Goal: Transaction & Acquisition: Purchase product/service

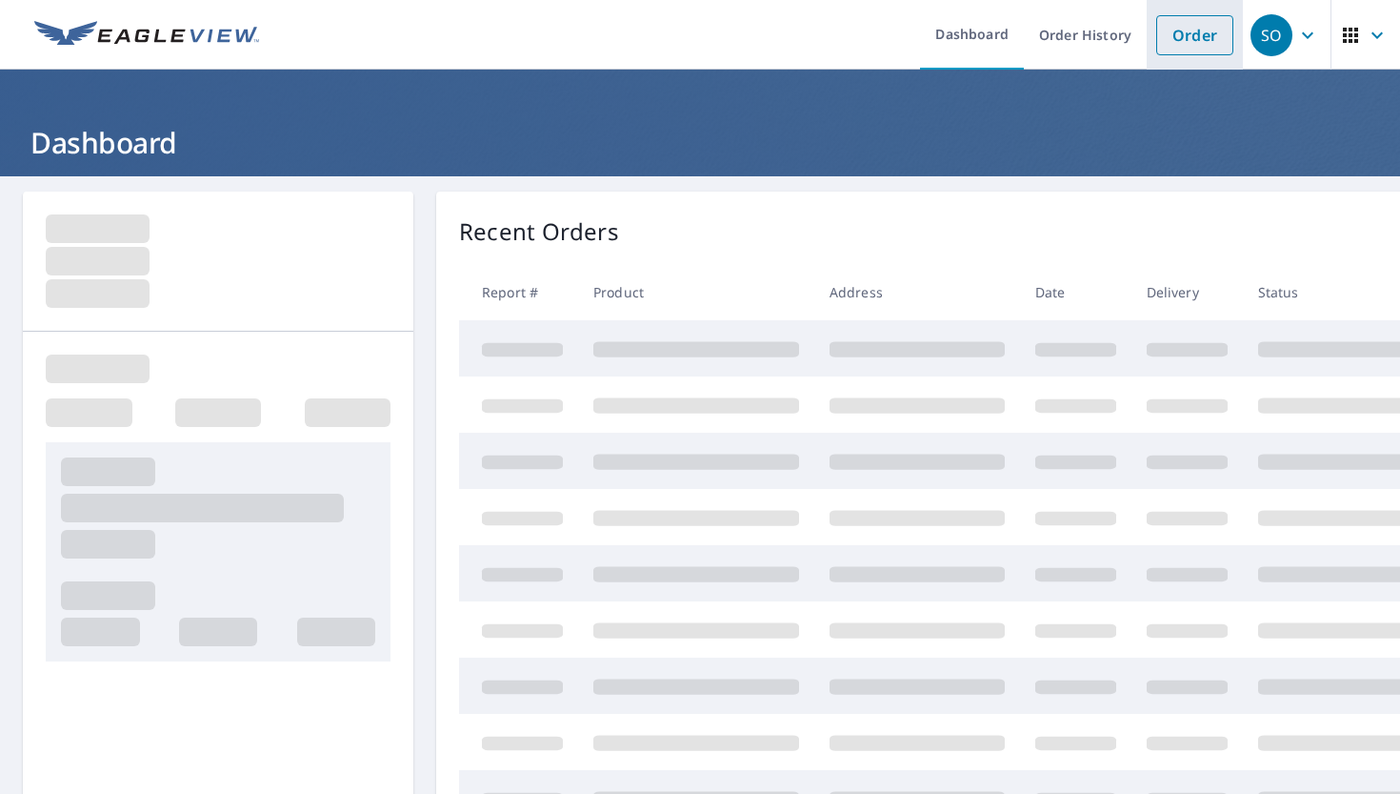
click at [1177, 37] on link "Order" at bounding box center [1194, 35] width 77 height 40
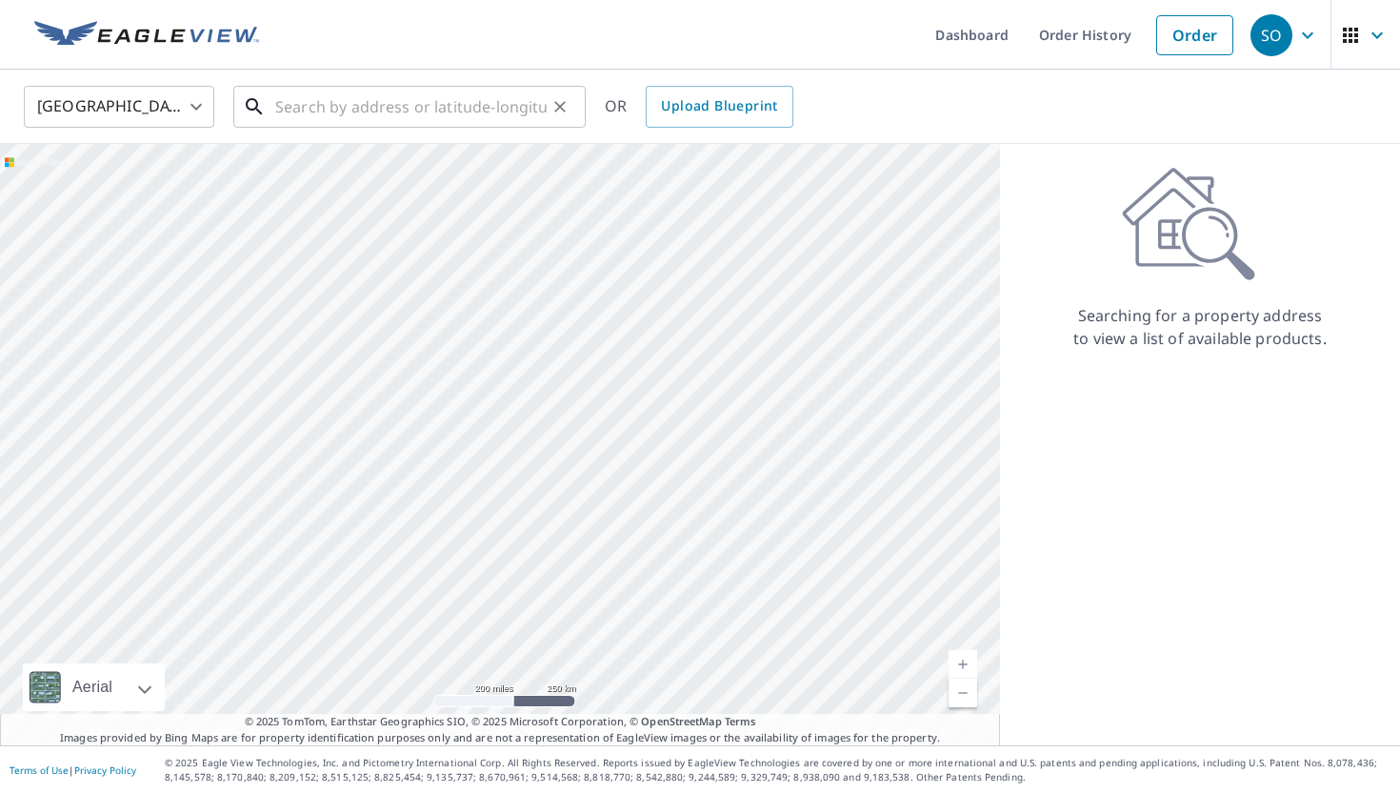
click at [439, 111] on input "text" at bounding box center [410, 106] width 271 height 53
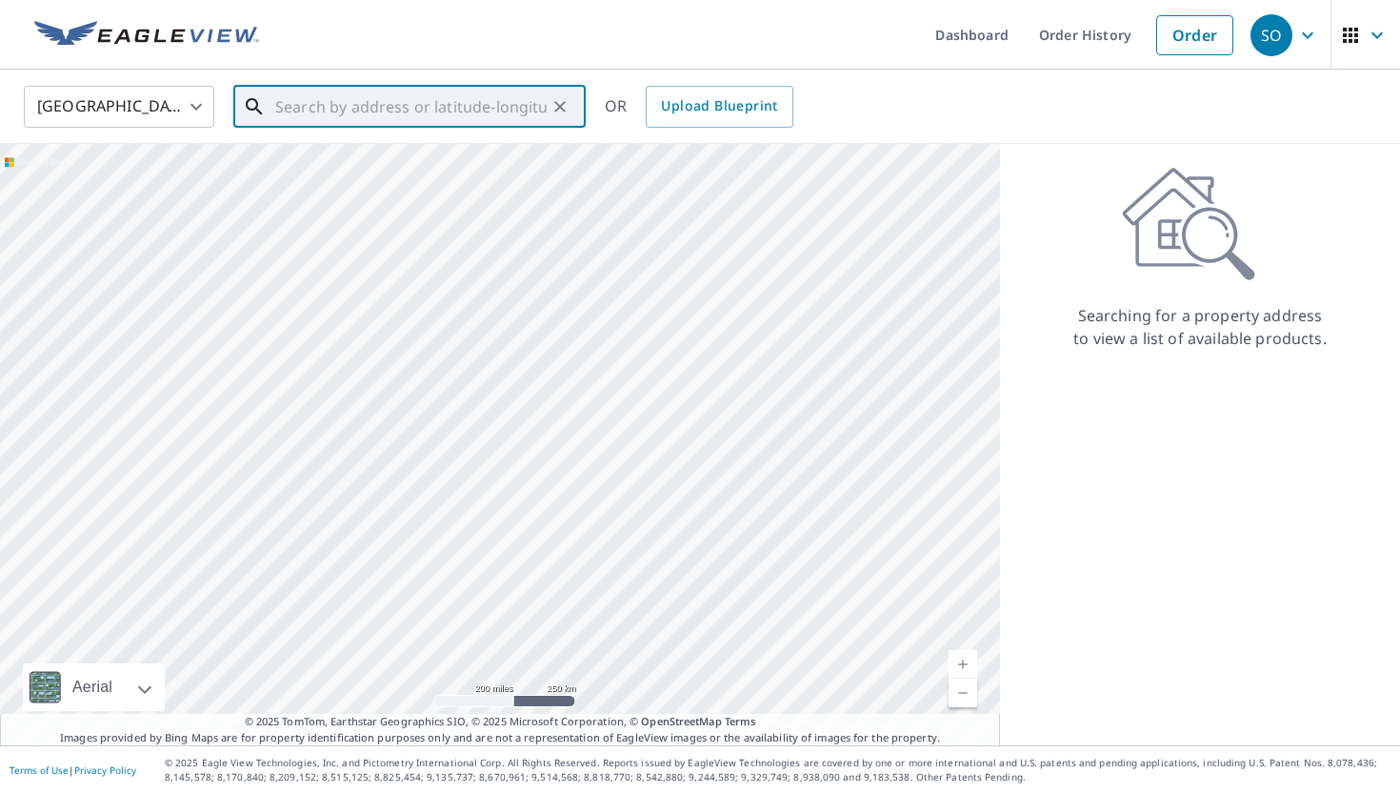
paste input "[STREET_ADDRESS]"
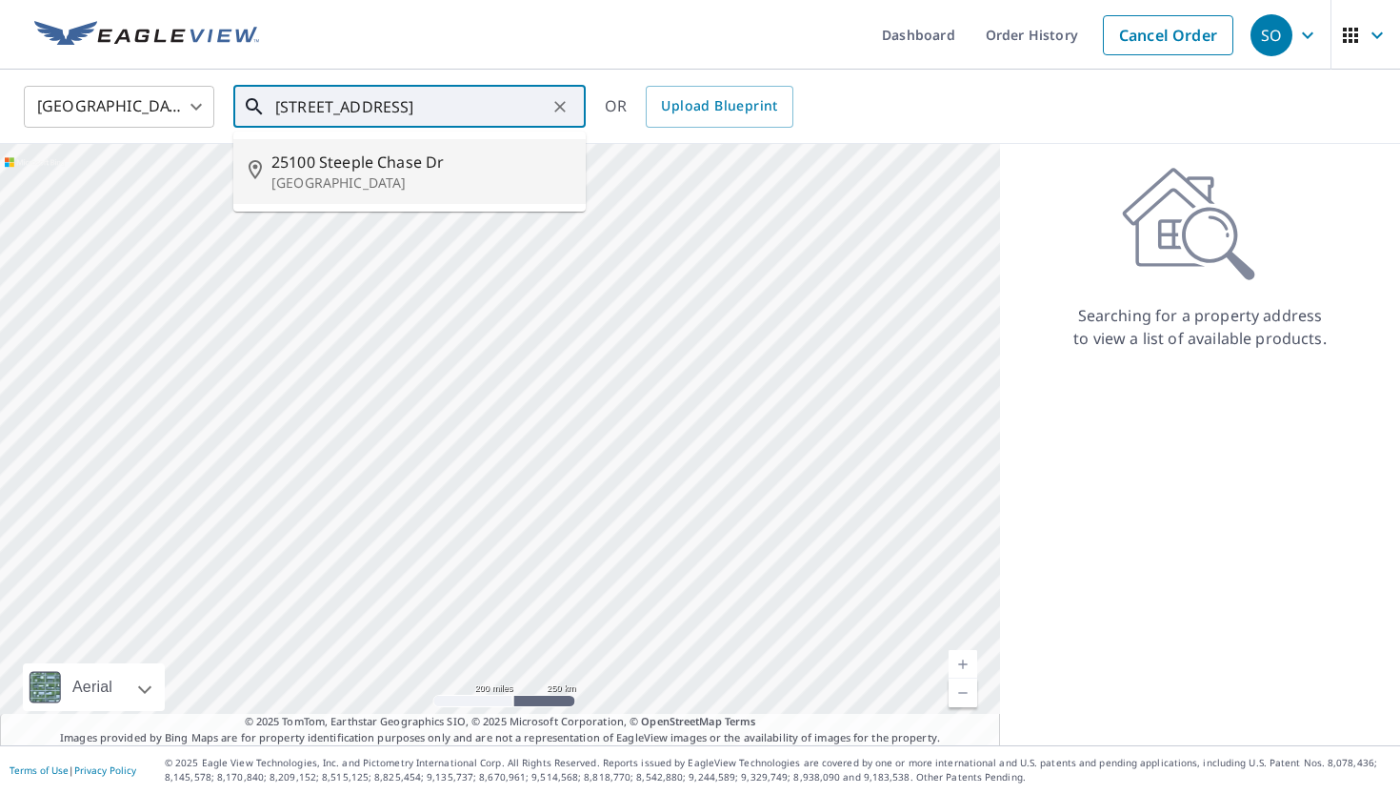
click at [412, 161] on span "25100 Steeple Chase Dr" at bounding box center [420, 162] width 299 height 23
type input "[STREET_ADDRESS][PERSON_NAME]"
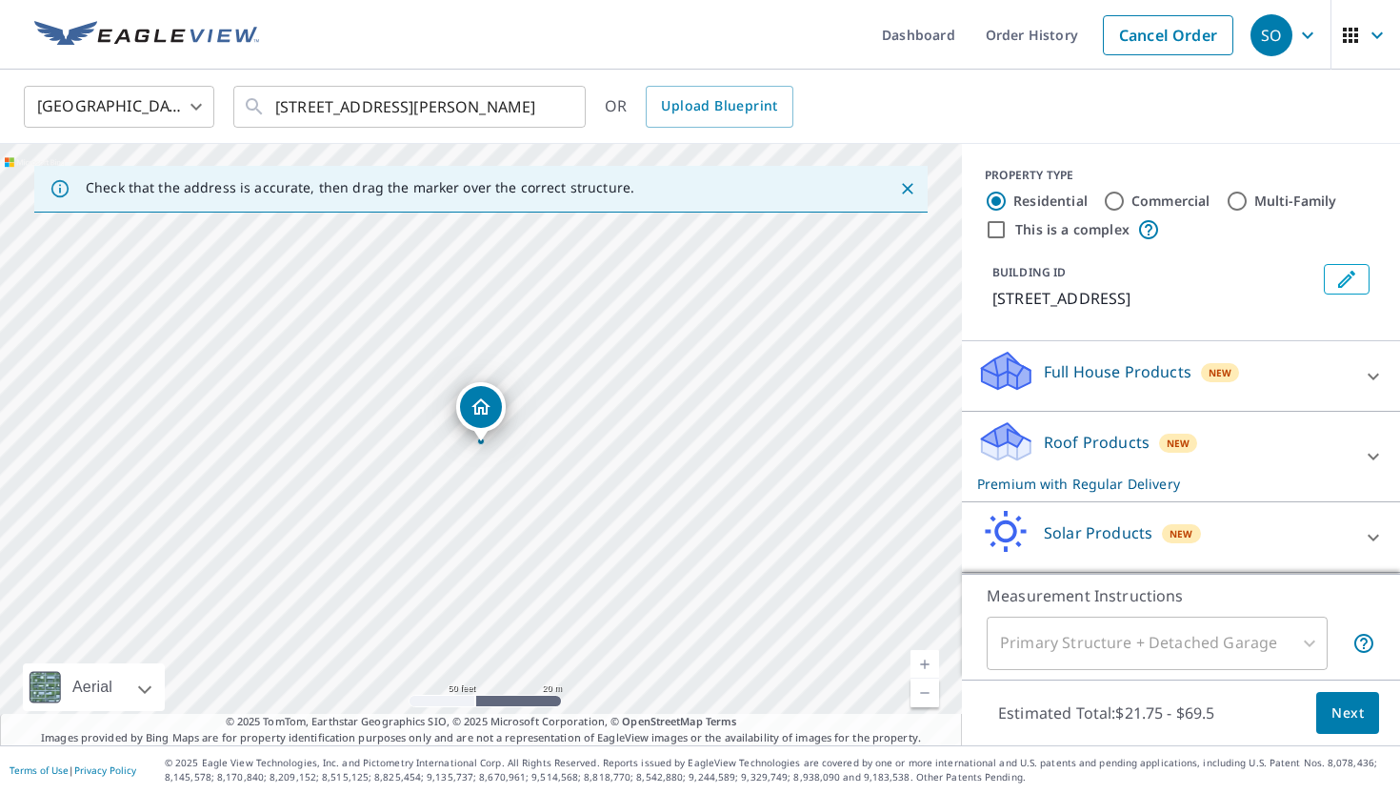
scroll to position [70, 0]
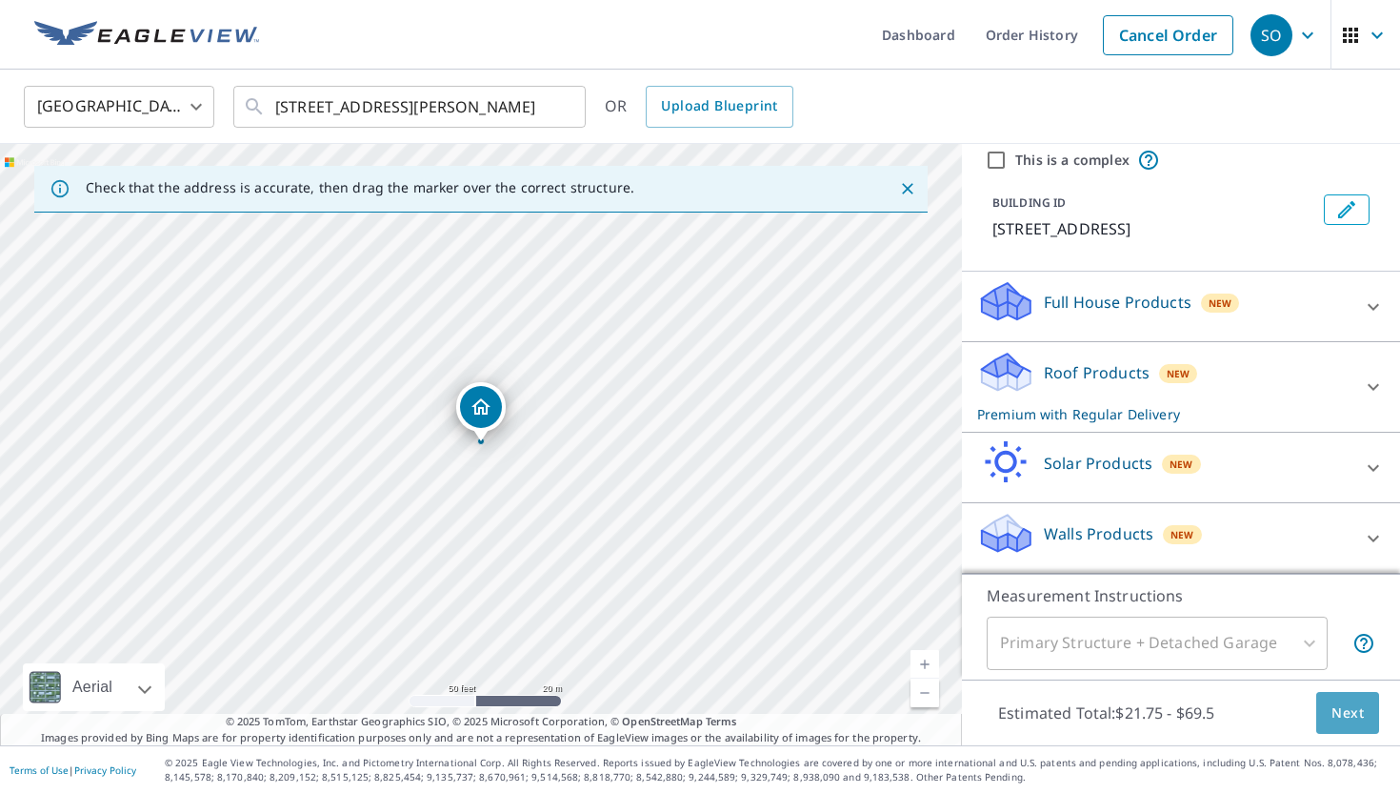
click at [1359, 723] on span "Next" at bounding box center [1348, 713] width 32 height 24
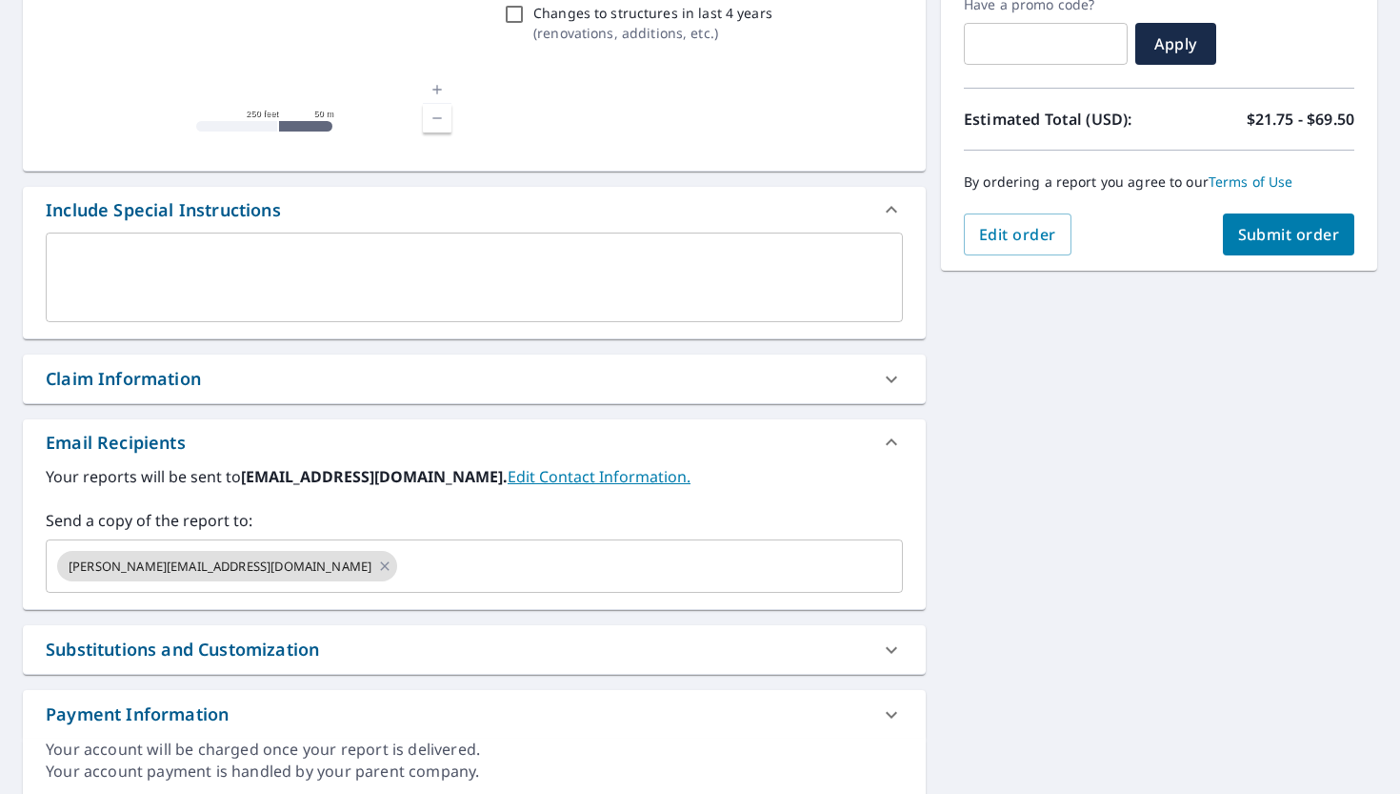
scroll to position [406, 0]
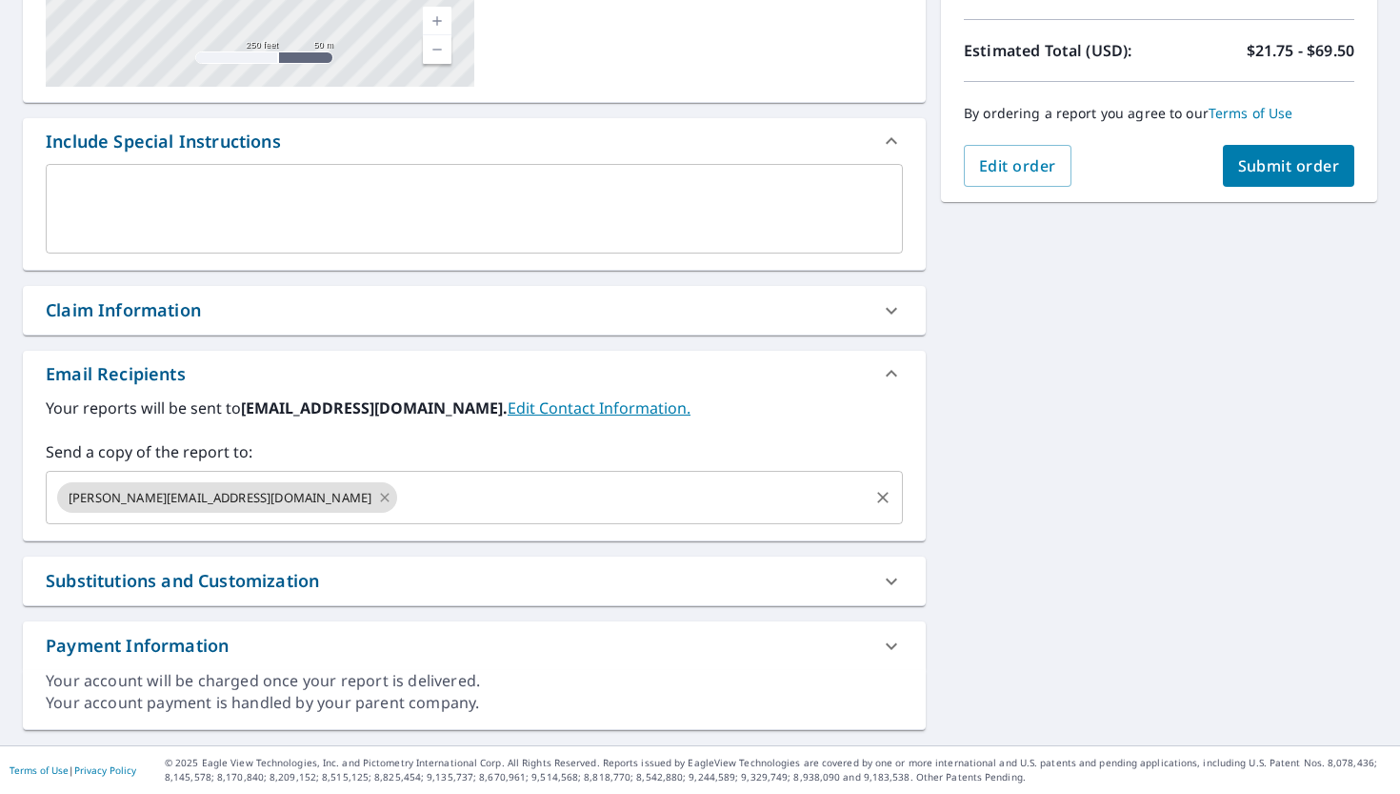
click at [377, 498] on icon at bounding box center [384, 497] width 15 height 21
checkbox input "true"
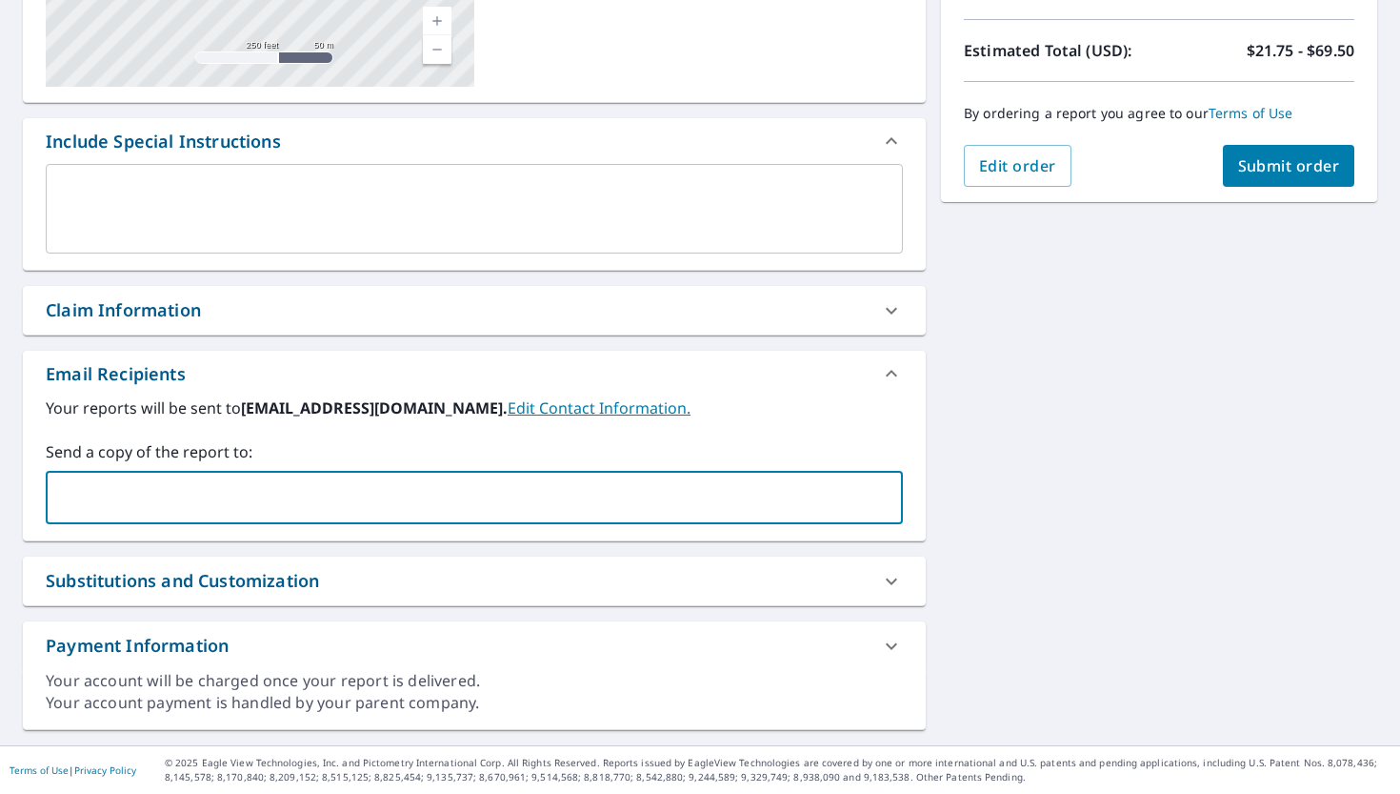
click at [248, 498] on input "text" at bounding box center [460, 497] width 812 height 36
type input "[PERSON_NAME][EMAIL_ADDRESS][DOMAIN_NAME]"
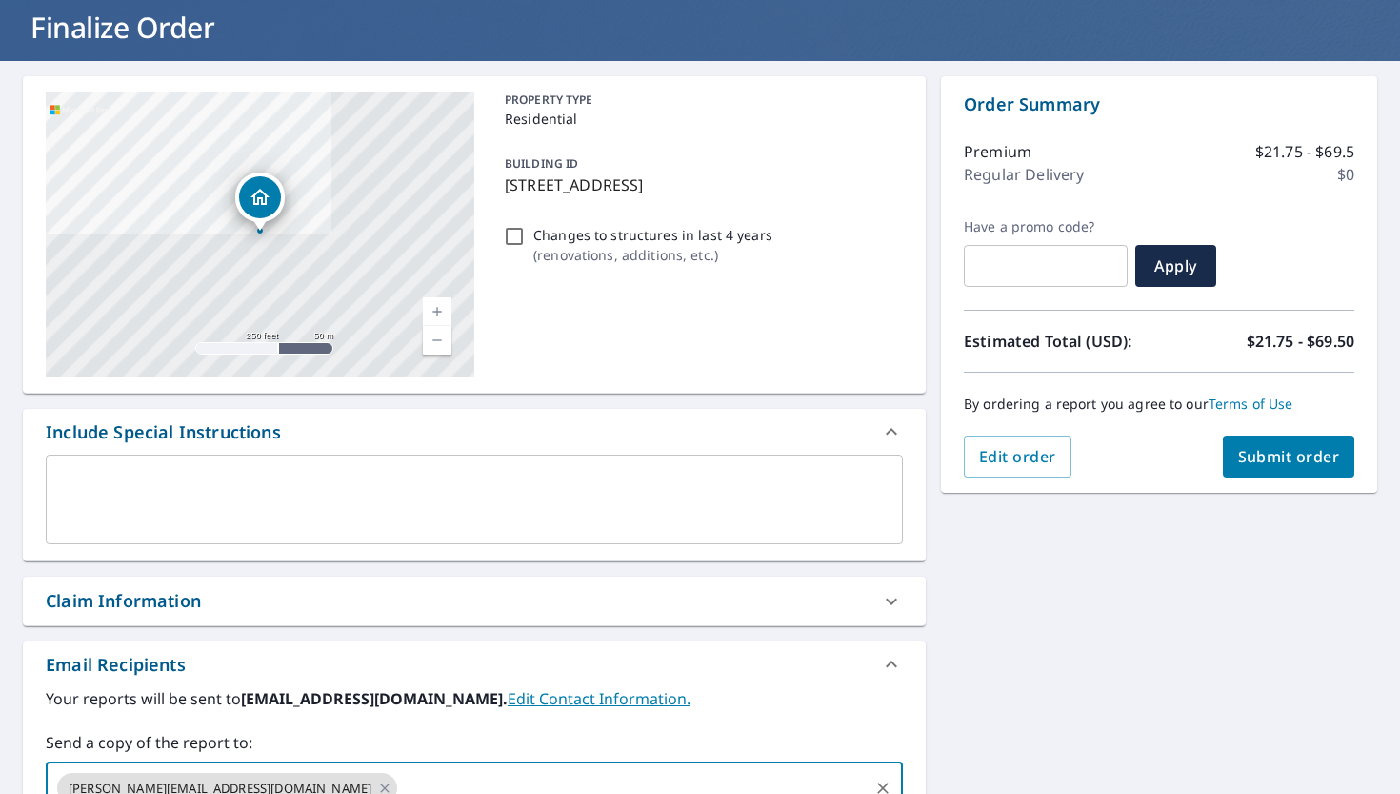
scroll to position [106, 0]
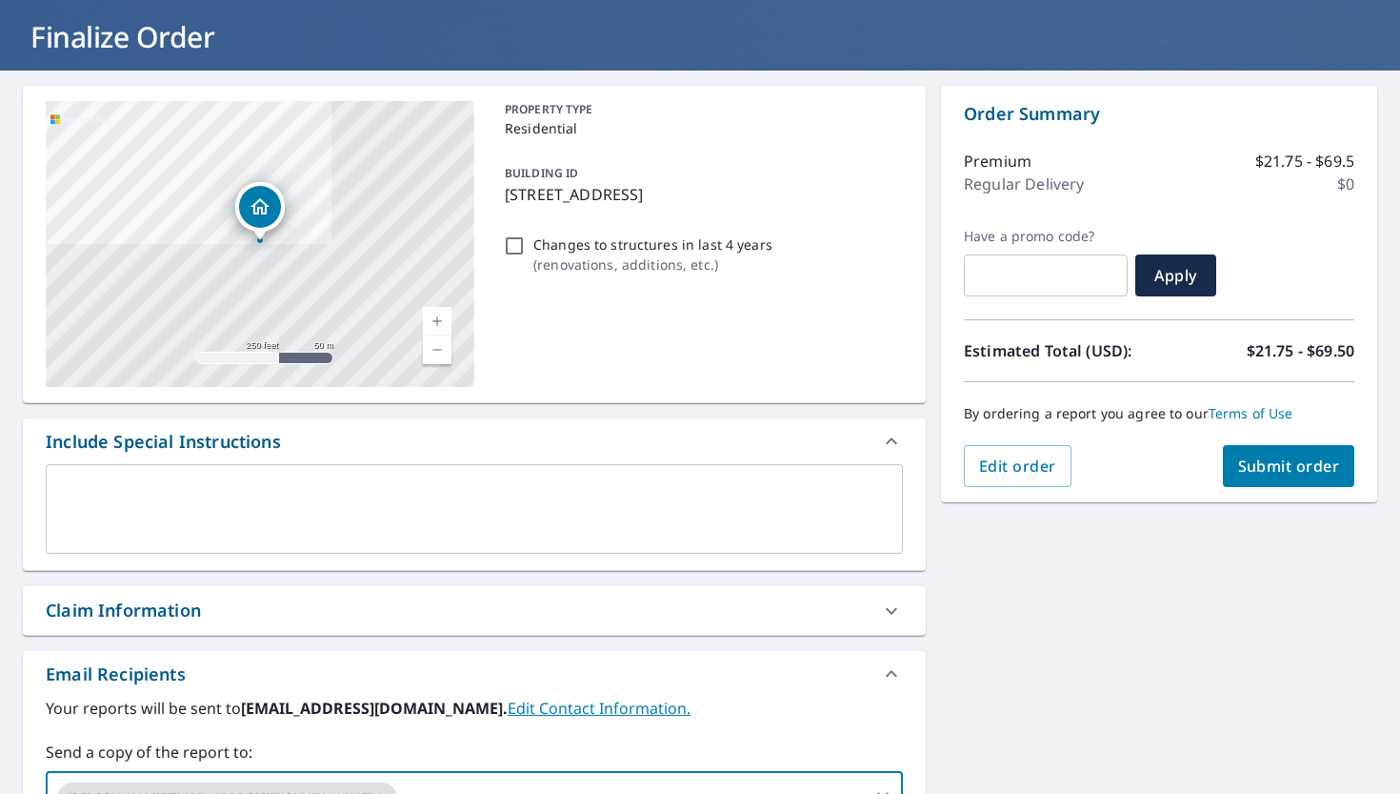
click at [1299, 465] on span "Submit order" at bounding box center [1289, 465] width 102 height 21
checkbox input "true"
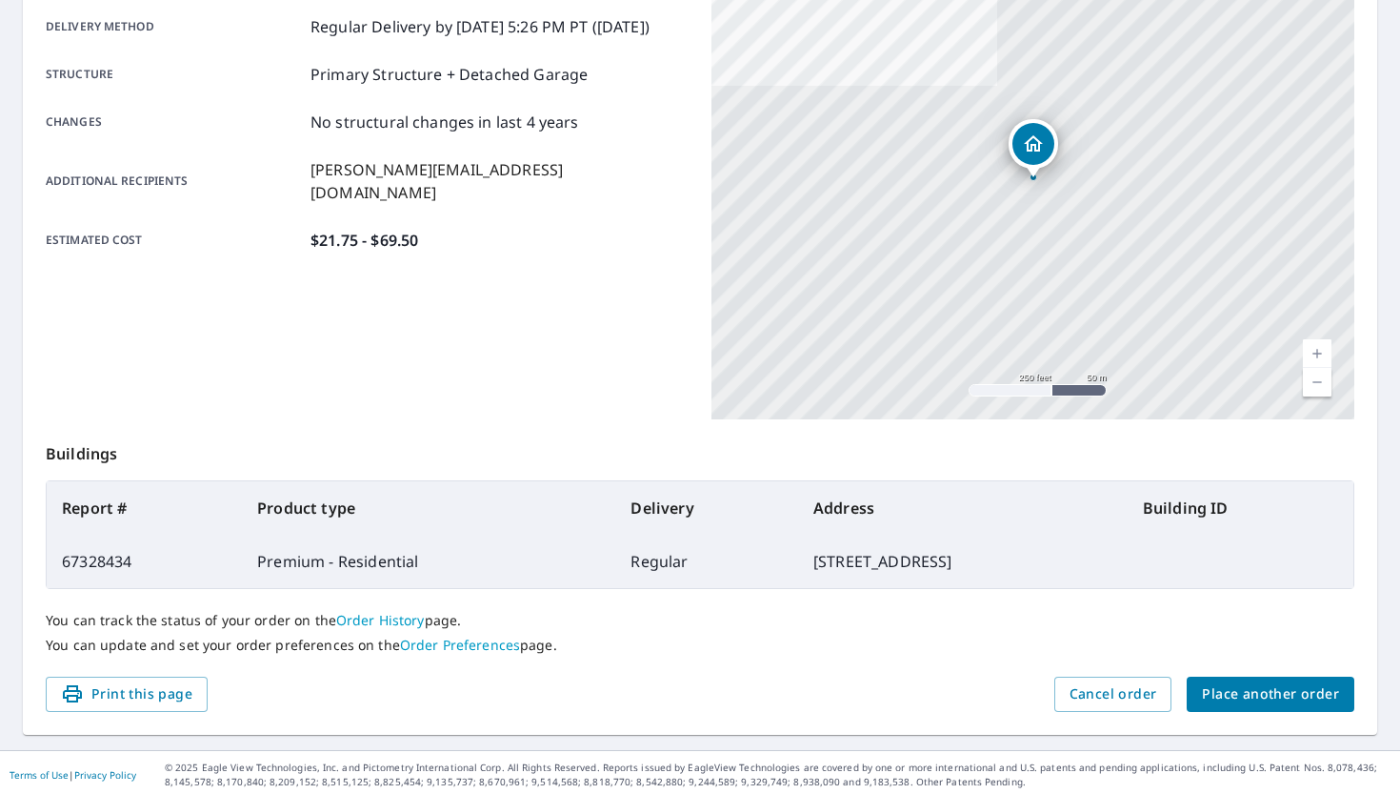
scroll to position [327, 0]
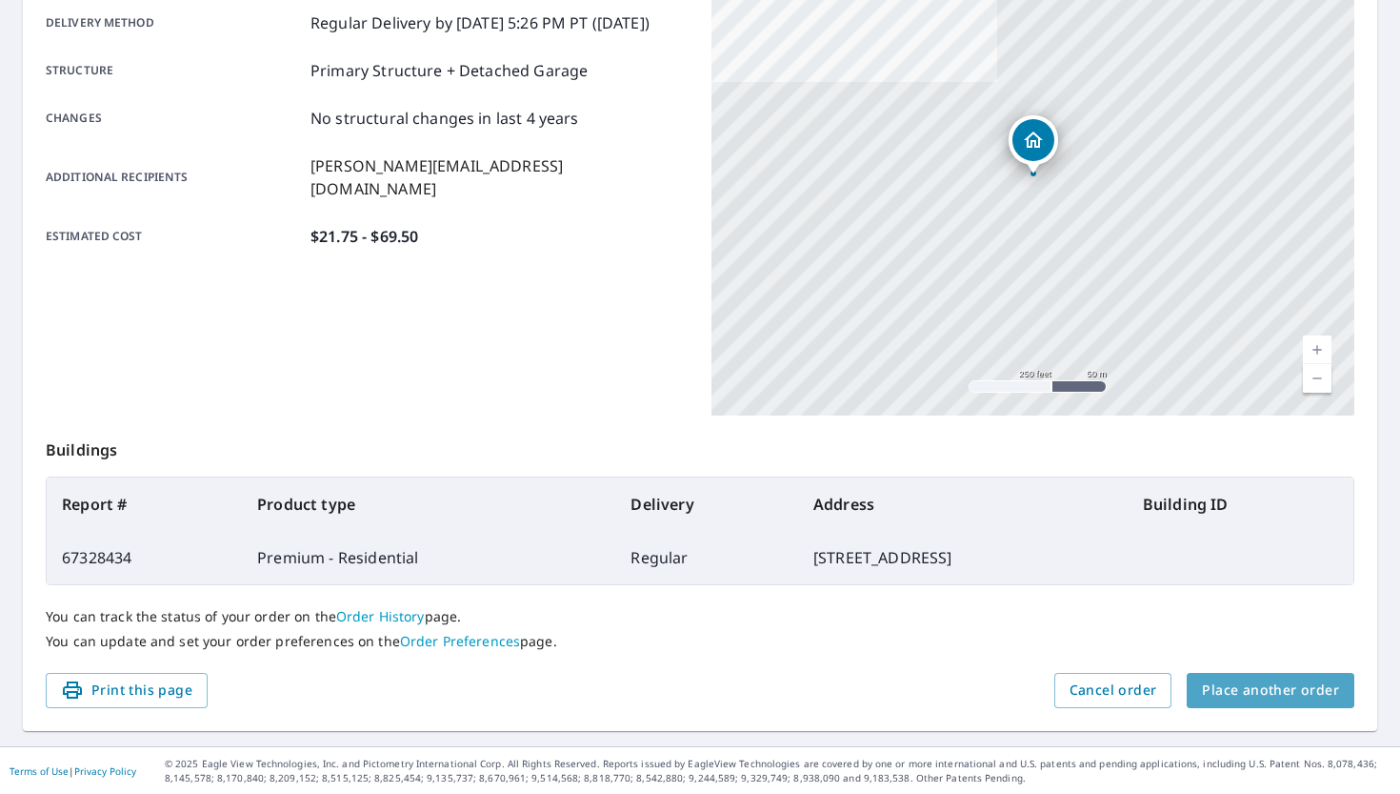
click at [1275, 692] on span "Place another order" at bounding box center [1270, 690] width 137 height 24
